Goal: Task Accomplishment & Management: Manage account settings

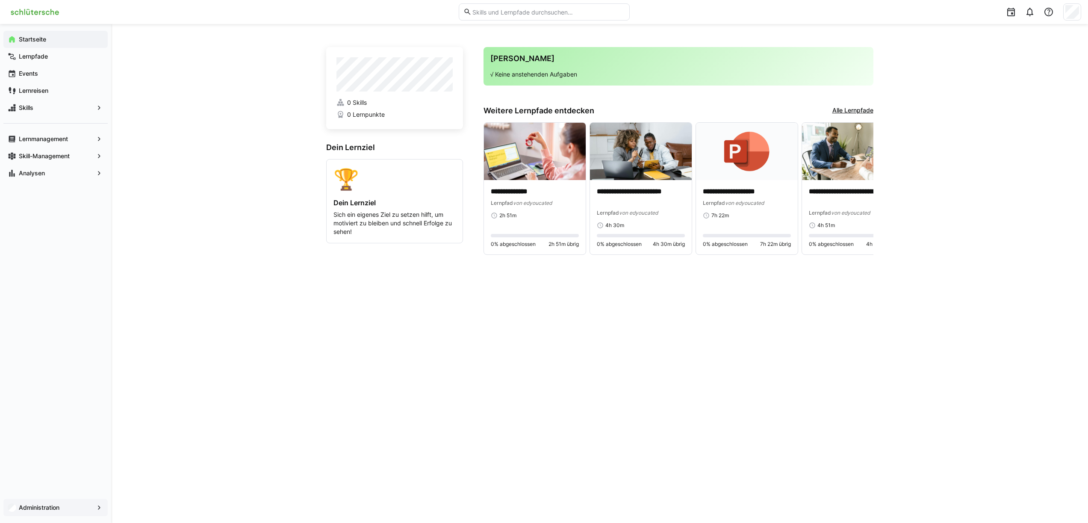
click at [67, 506] on span "Administration" at bounding box center [56, 507] width 76 height 9
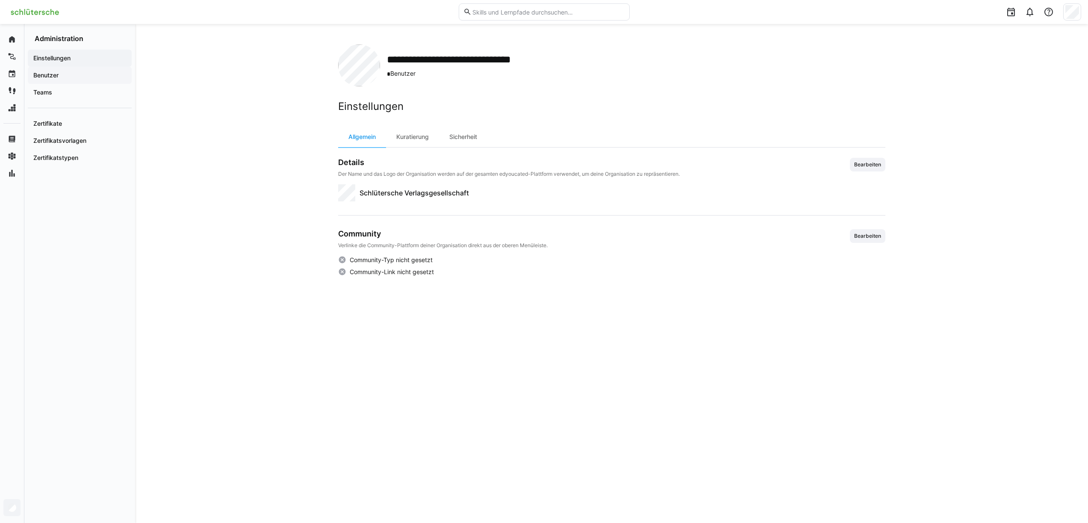
click at [91, 80] on div "Benutzer" at bounding box center [80, 75] width 104 height 17
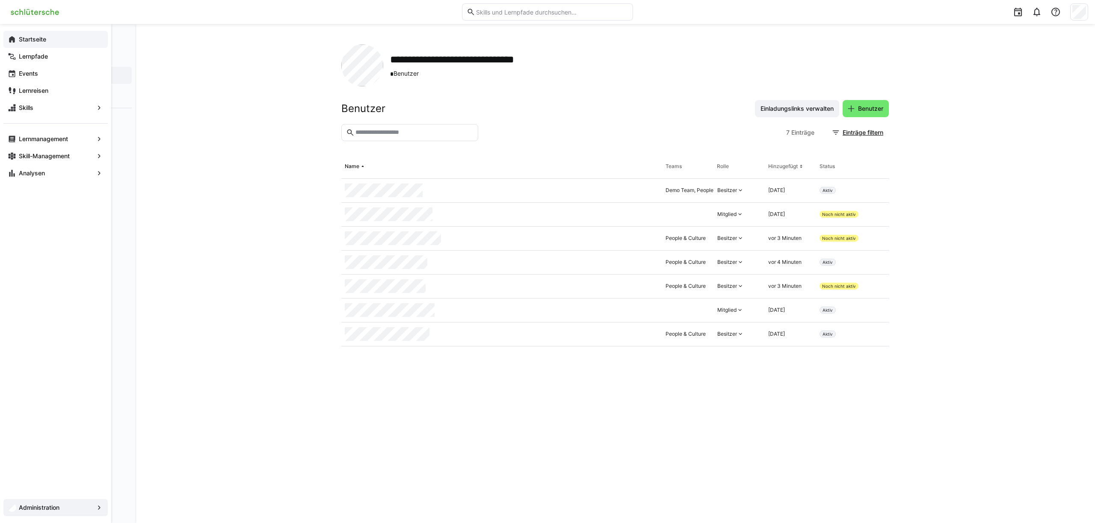
click at [21, 44] on div "Startseite" at bounding box center [55, 39] width 104 height 17
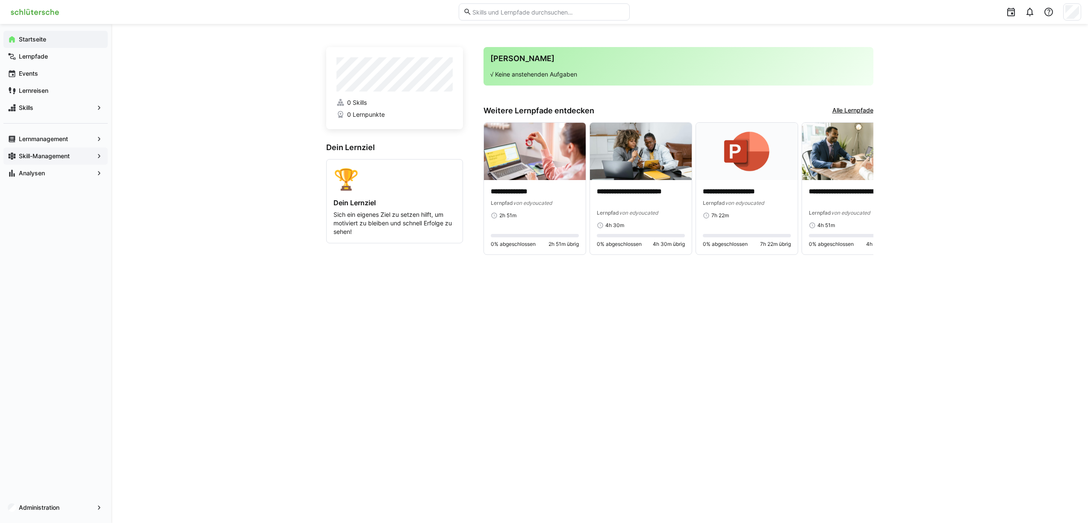
click at [76, 157] on span "Skill-Management" at bounding box center [56, 156] width 76 height 9
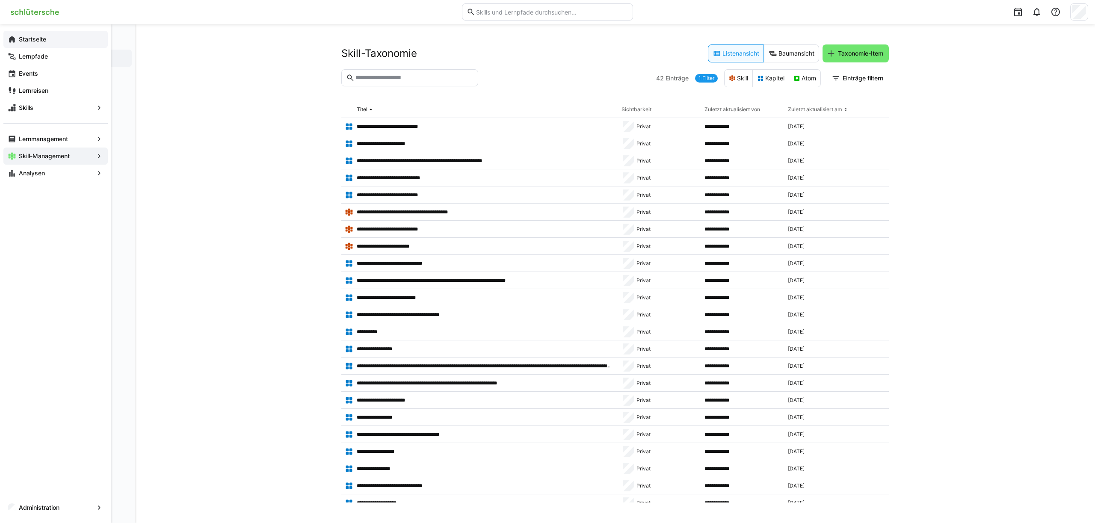
click at [53, 35] on span "Startseite" at bounding box center [61, 39] width 86 height 9
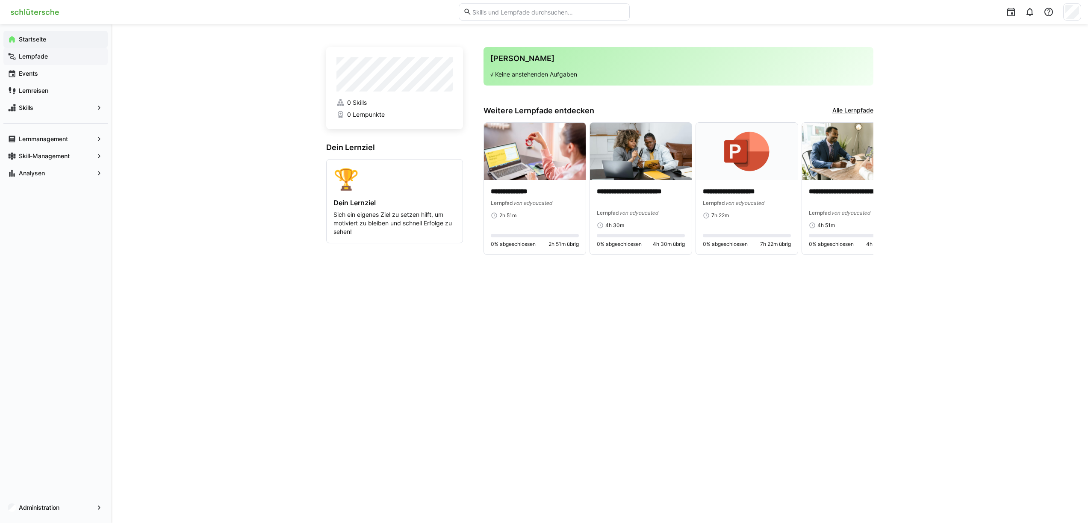
click at [53, 61] on div "Lernpfade" at bounding box center [55, 56] width 104 height 17
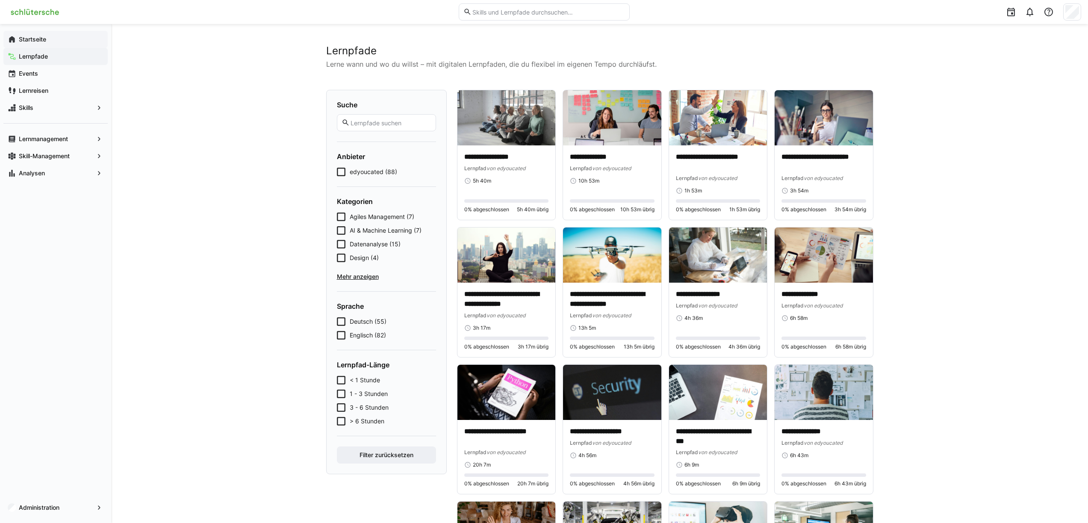
click at [36, 30] on div "Startseite Lernpfade Events Lernreisen Skills Lernmanagement Skill-Management A…" at bounding box center [55, 106] width 111 height 165
click at [0, 0] on app-navigation-label "Startseite" at bounding box center [0, 0] width 0 height 0
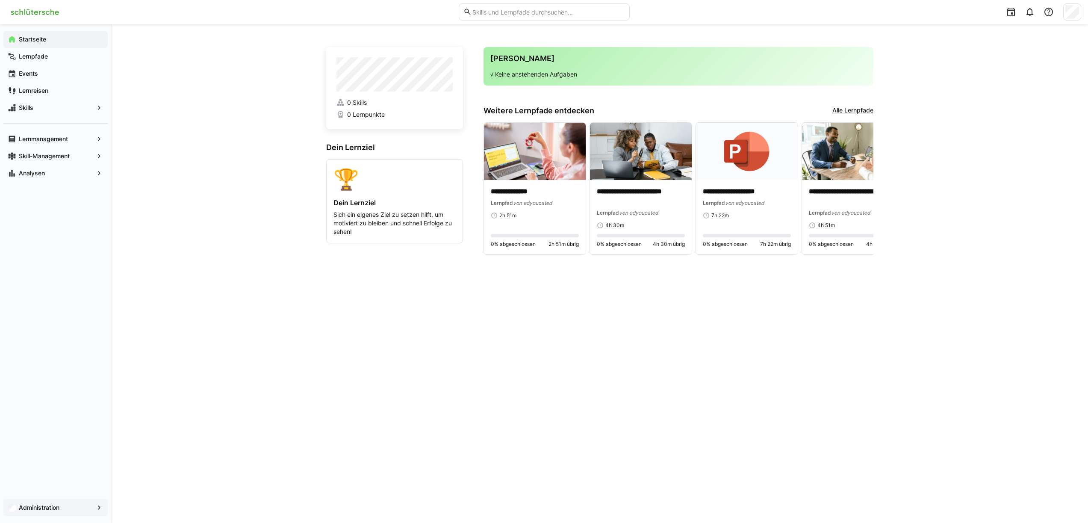
click at [63, 504] on span "Administration" at bounding box center [56, 507] width 76 height 9
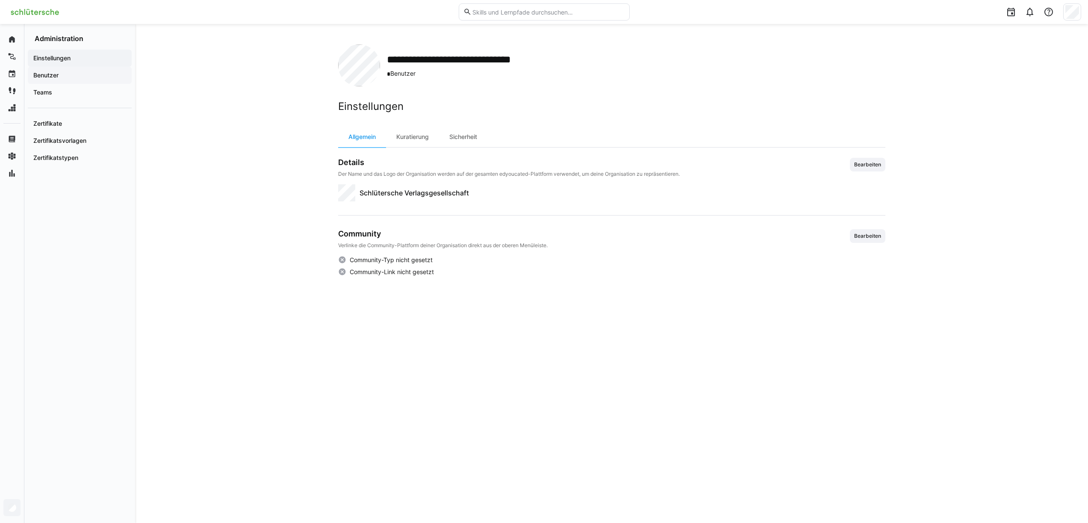
click at [0, 0] on app-navigation-label "Benutzer" at bounding box center [0, 0] width 0 height 0
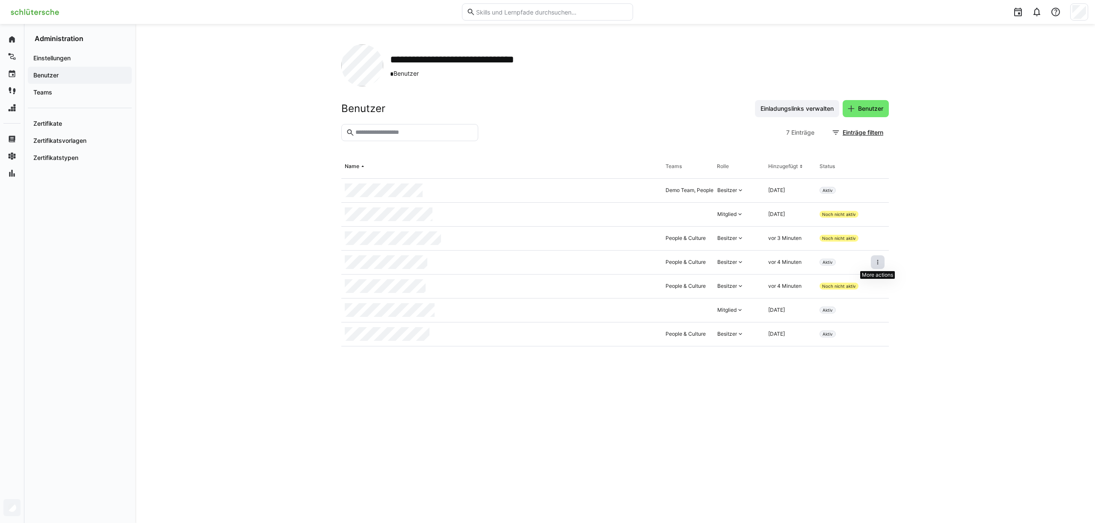
click at [873, 265] on span at bounding box center [878, 262] width 14 height 14
click at [880, 263] on eds-icon at bounding box center [877, 262] width 7 height 7
click at [59, 98] on div "Teams" at bounding box center [80, 92] width 104 height 17
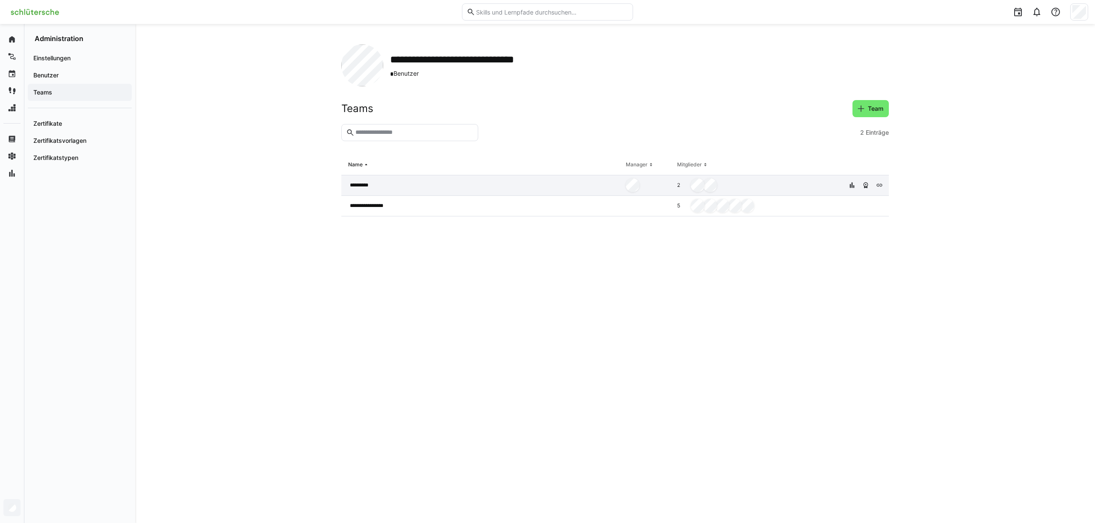
click at [741, 180] on div "2" at bounding box center [758, 185] width 168 height 21
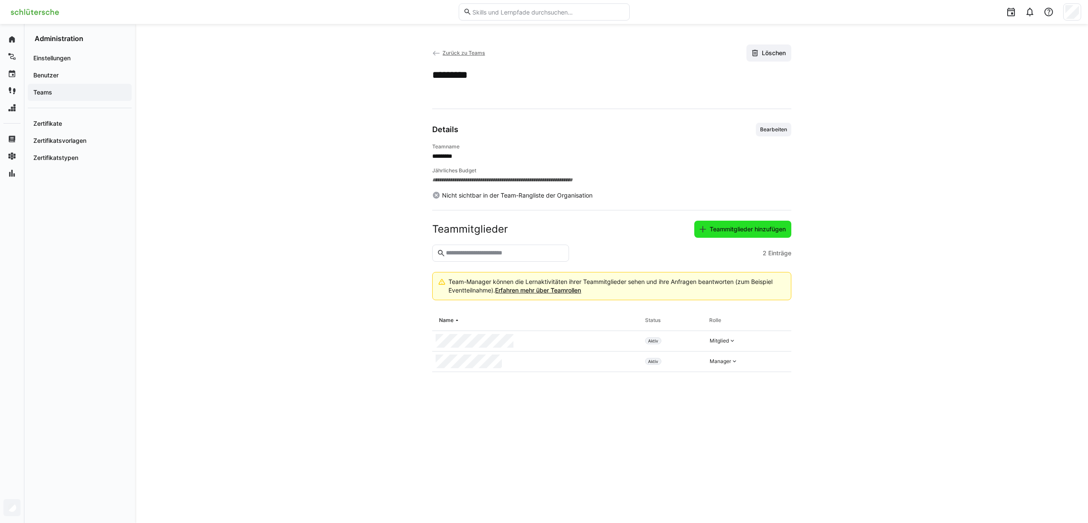
click at [718, 231] on span "Teammitglieder hinzufügen" at bounding box center [748, 229] width 79 height 9
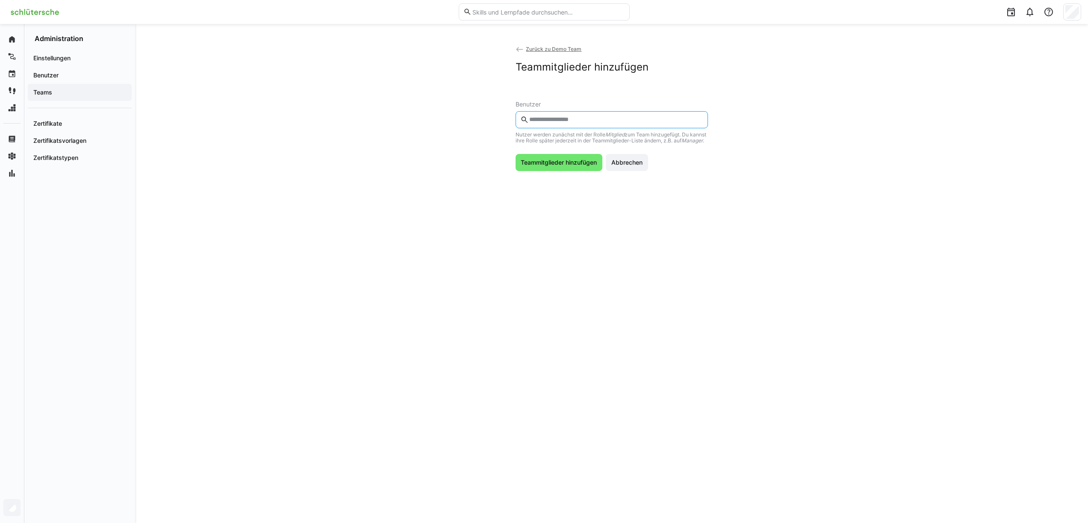
click at [593, 123] on input "text" at bounding box center [616, 120] width 174 height 8
type input "*****"
click at [559, 187] on span "Teammitglieder hinzufügen" at bounding box center [559, 183] width 79 height 9
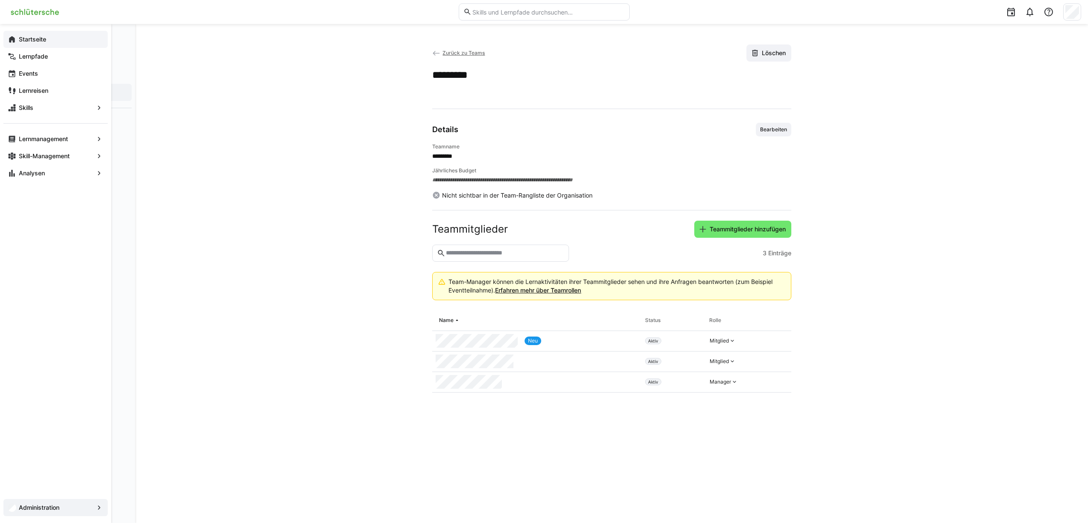
click at [16, 37] on div "Startseite" at bounding box center [55, 39] width 104 height 17
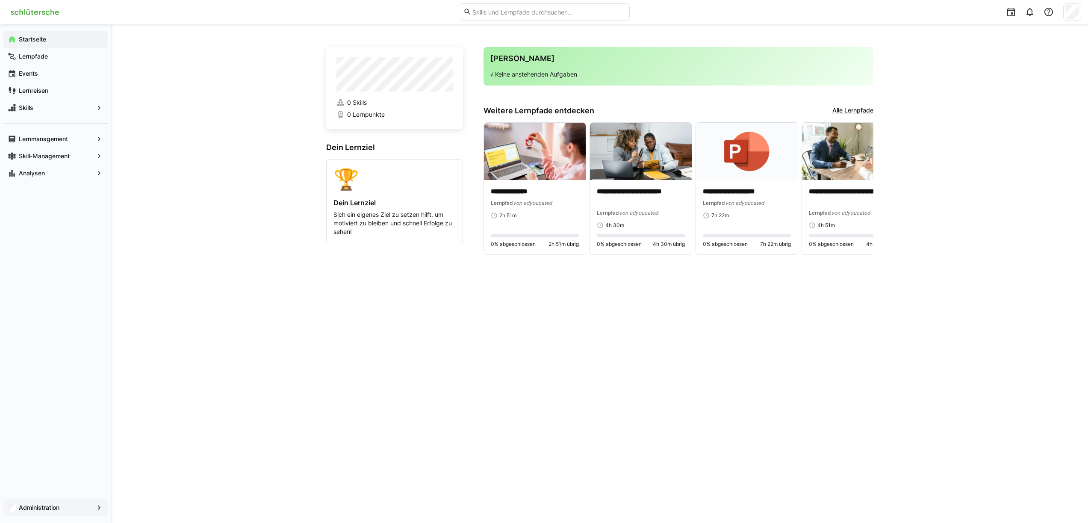
click at [0, 0] on app-navigation-label "Administration" at bounding box center [0, 0] width 0 height 0
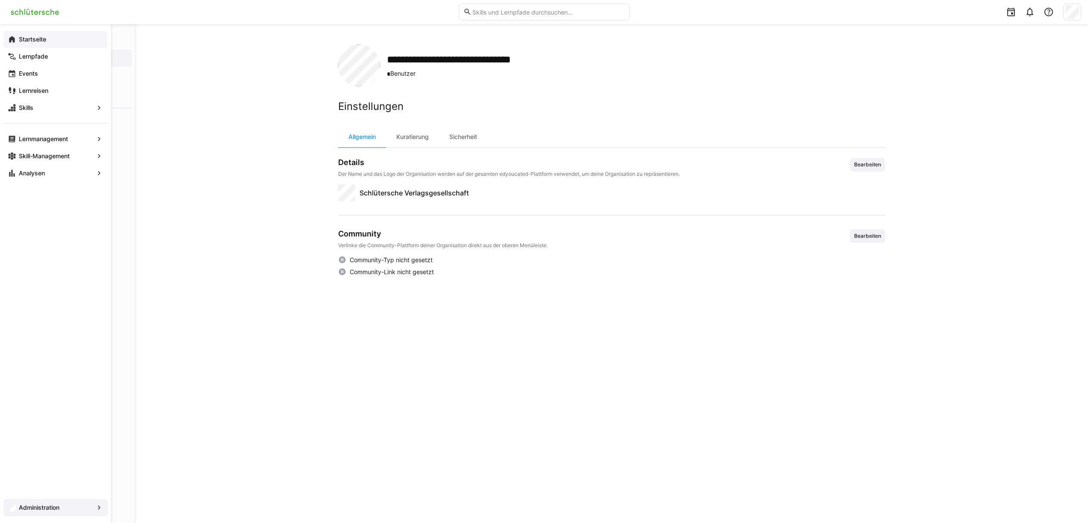
click at [12, 43] on eds-icon at bounding box center [12, 39] width 9 height 9
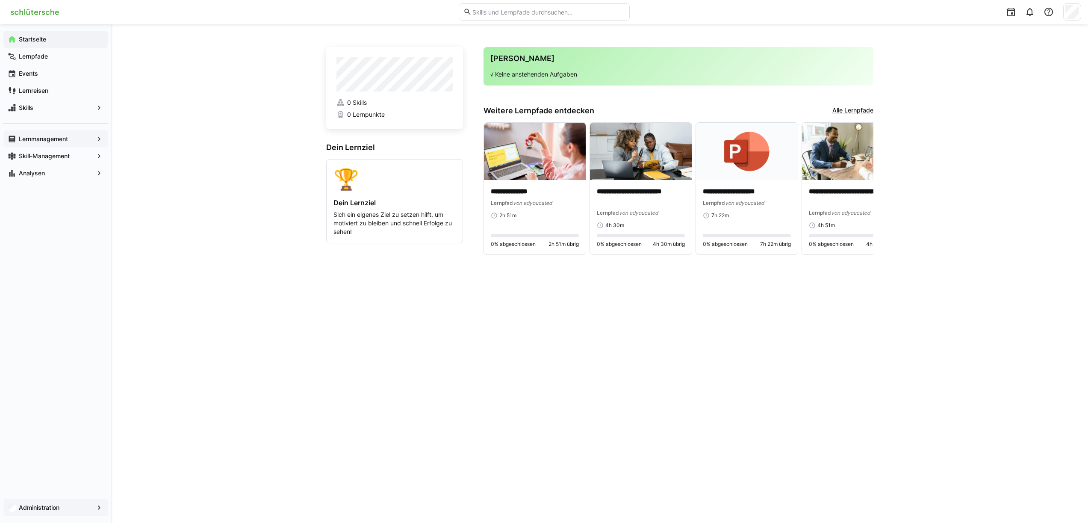
click at [0, 0] on app-navigation-label "Lernmanagement" at bounding box center [0, 0] width 0 height 0
